Goal: Navigation & Orientation: Find specific page/section

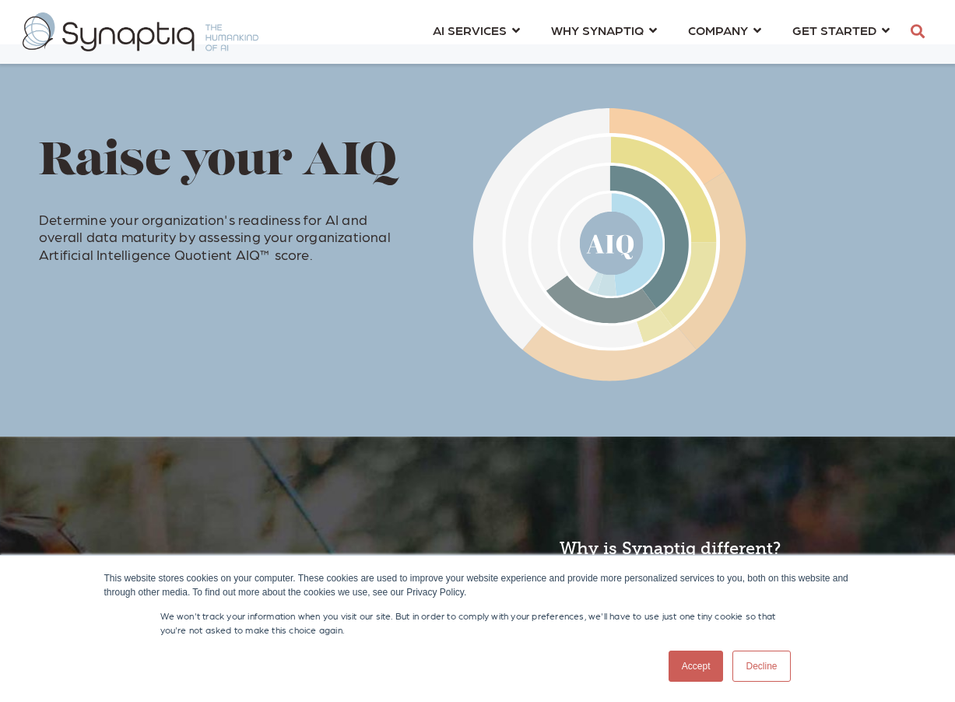
scroll to position [823, 0]
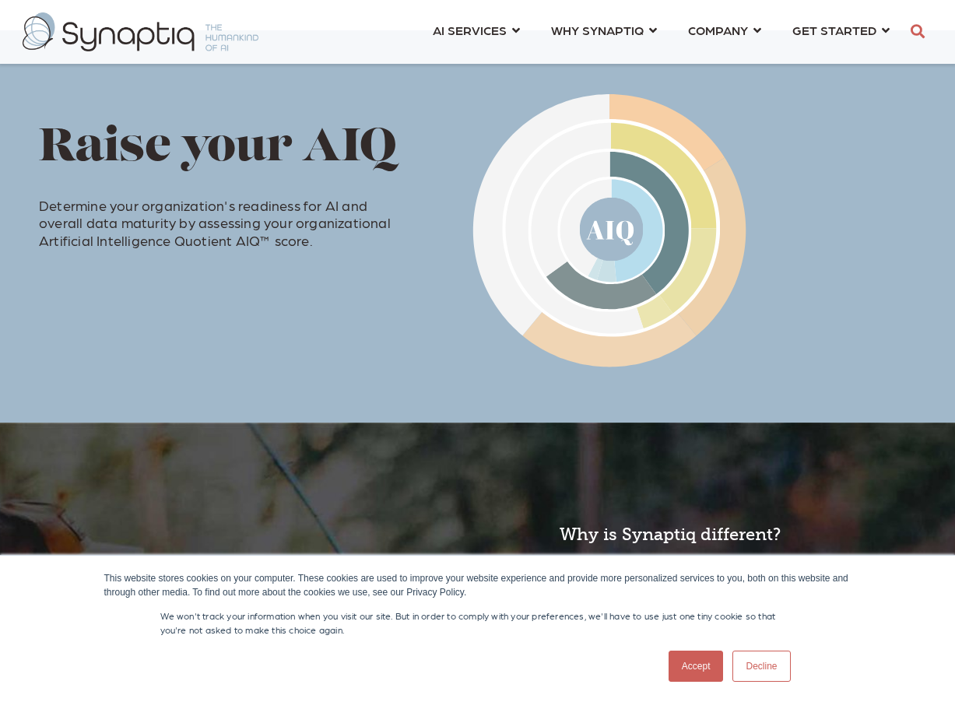
click at [693, 662] on link "Accept" at bounding box center [695, 665] width 55 height 31
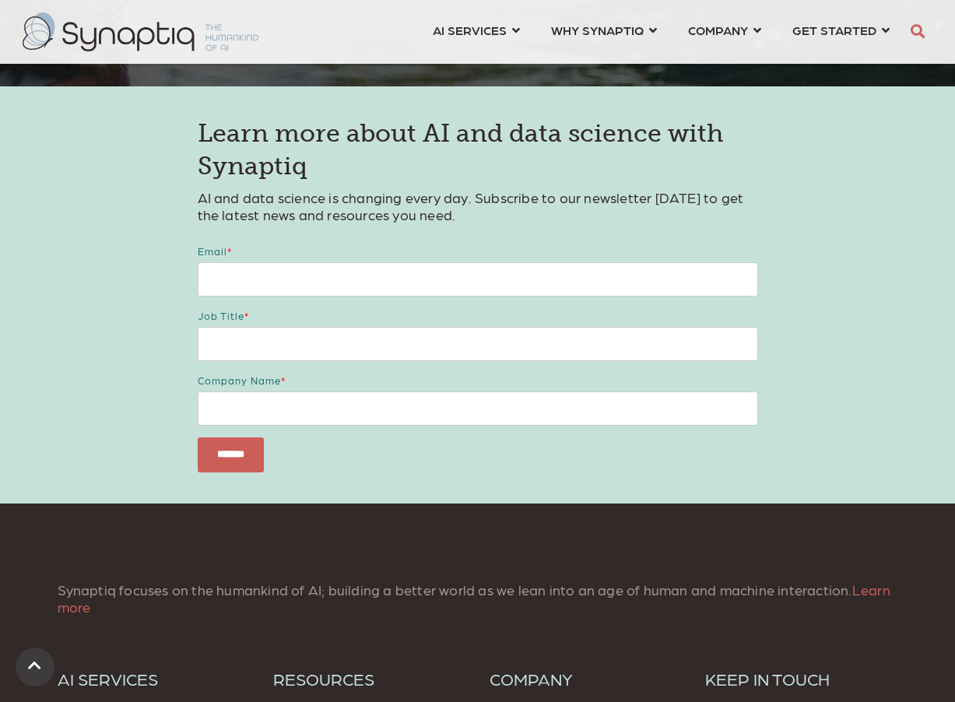
scroll to position [2286, 0]
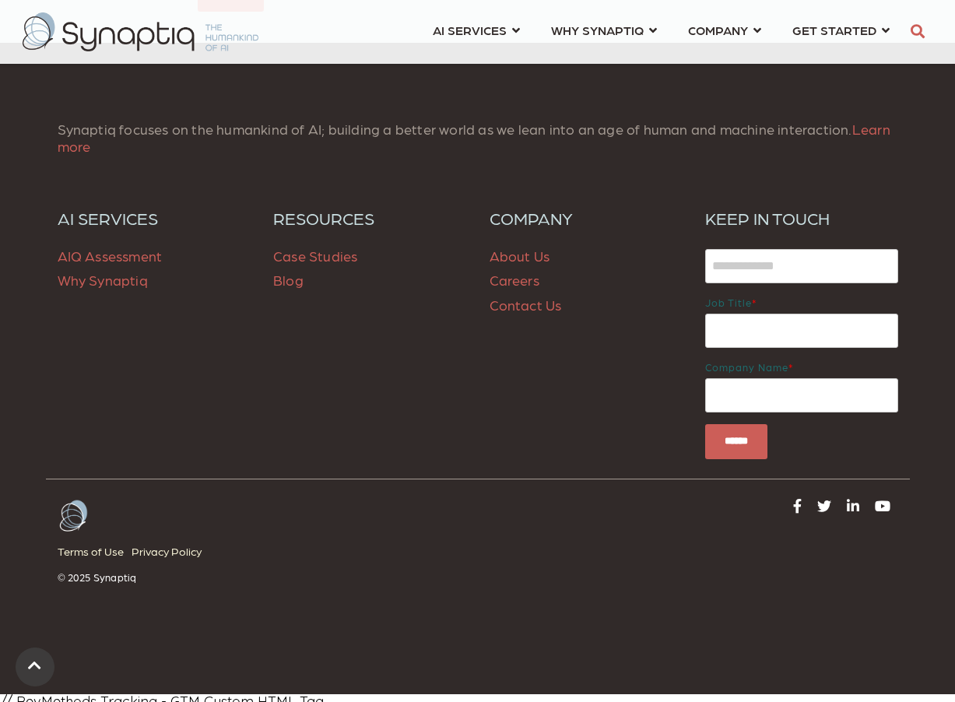
click at [528, 251] on link "About Us" at bounding box center [519, 255] width 61 height 16
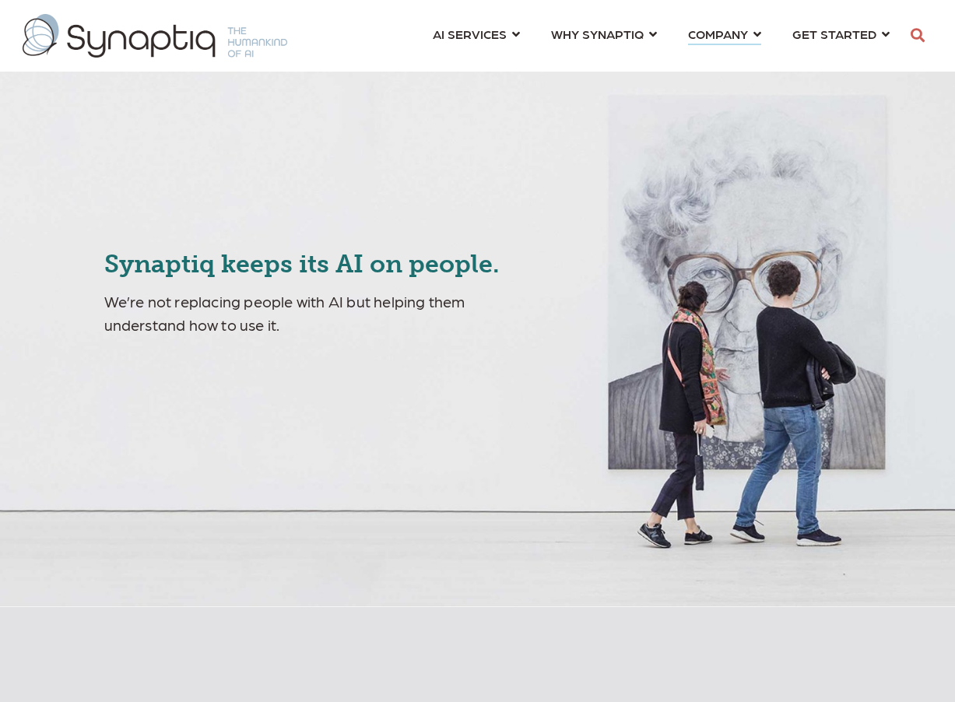
click at [122, 34] on img at bounding box center [155, 36] width 265 height 44
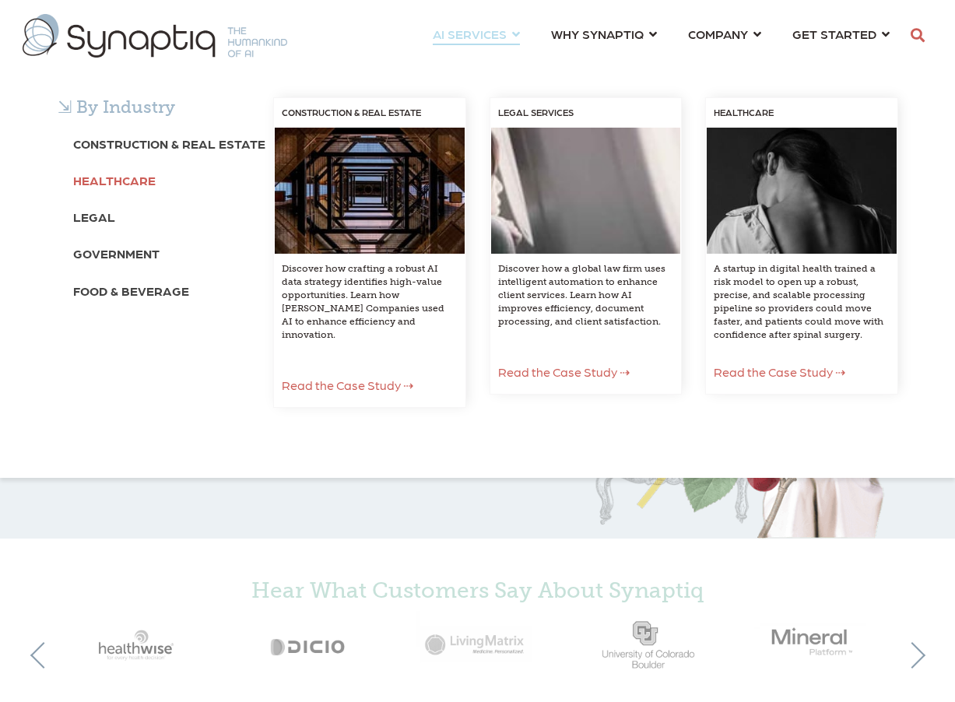
click at [129, 183] on b "Healthcare" at bounding box center [114, 180] width 82 height 15
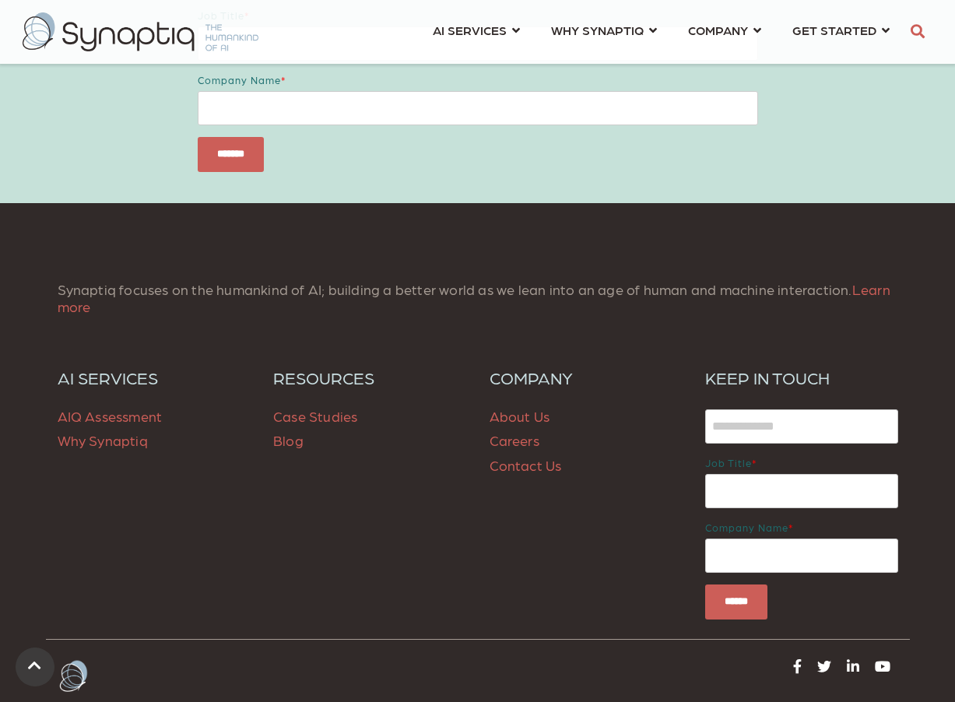
scroll to position [4384, 0]
